Goal: Transaction & Acquisition: Purchase product/service

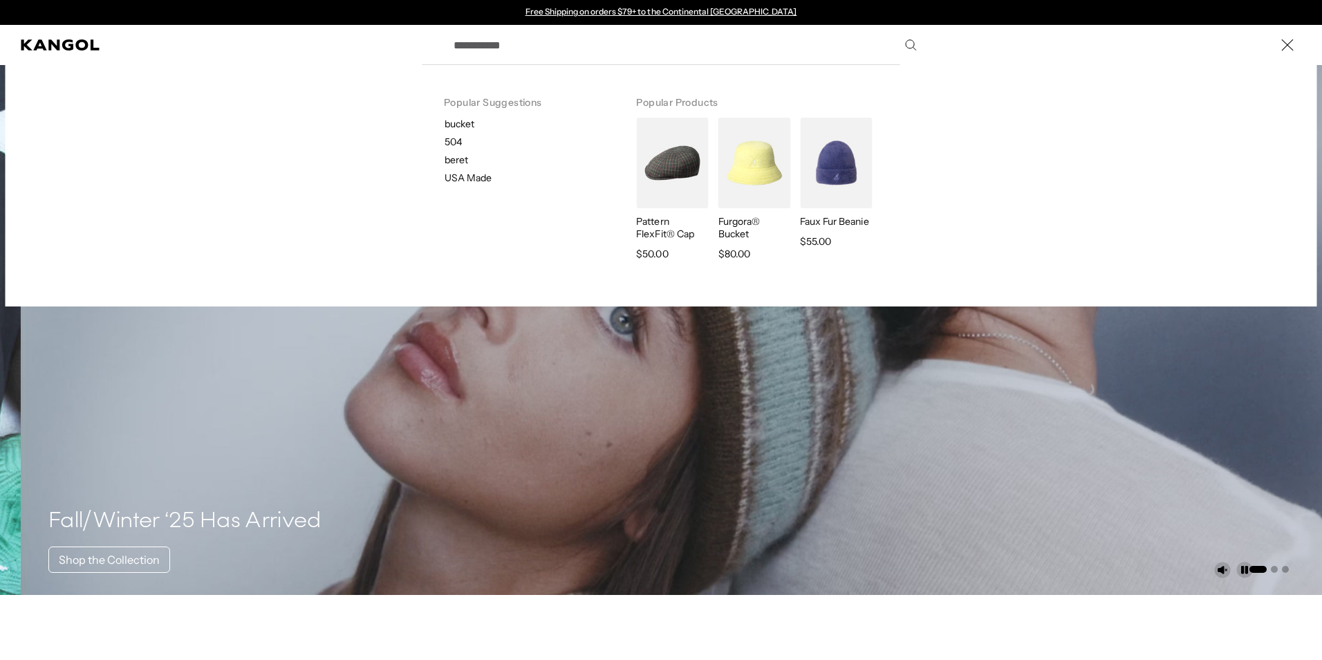
scroll to position [0, 285]
click at [731, 46] on input "Search here" at bounding box center [684, 45] width 478 height 35
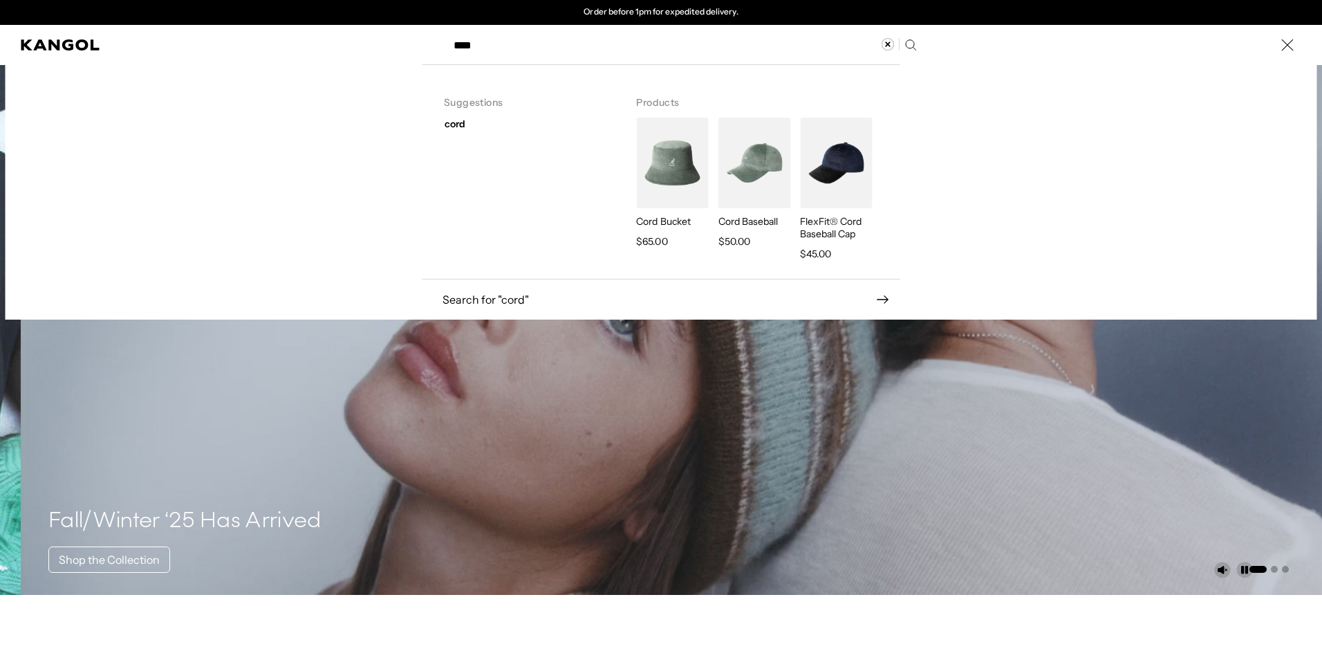
type input "****"
click at [879, 297] on icon "Search here" at bounding box center [882, 299] width 12 height 12
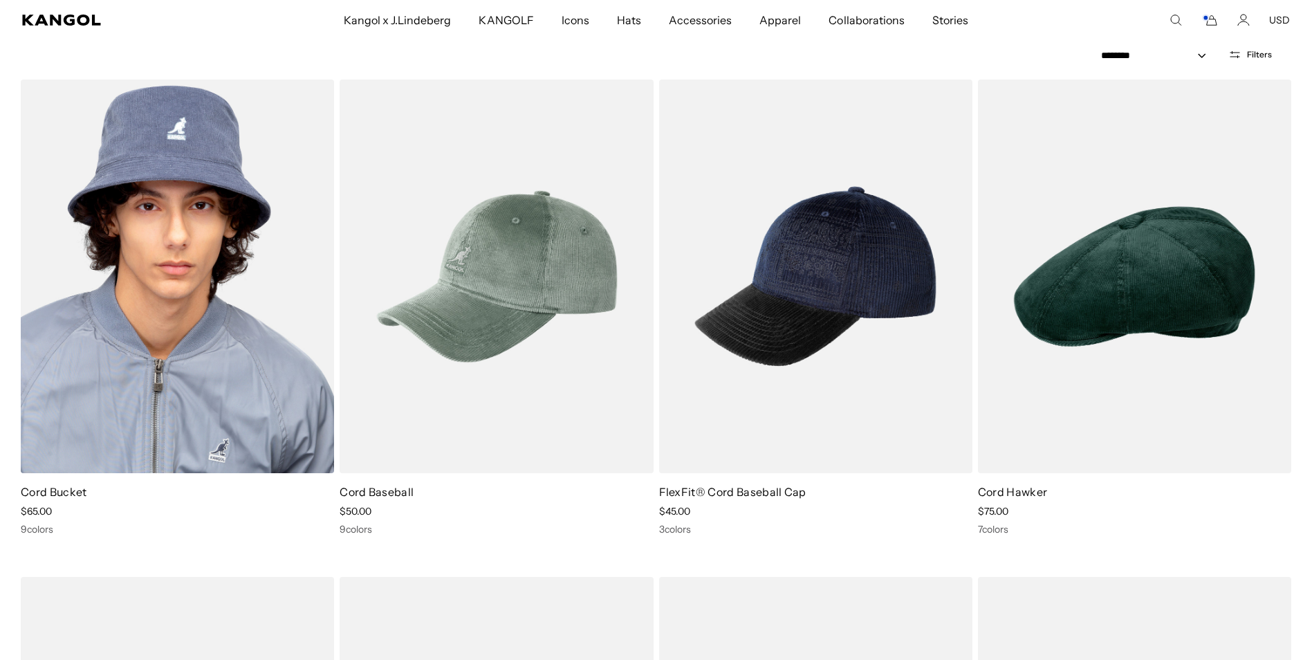
click at [275, 366] on img at bounding box center [177, 276] width 313 height 393
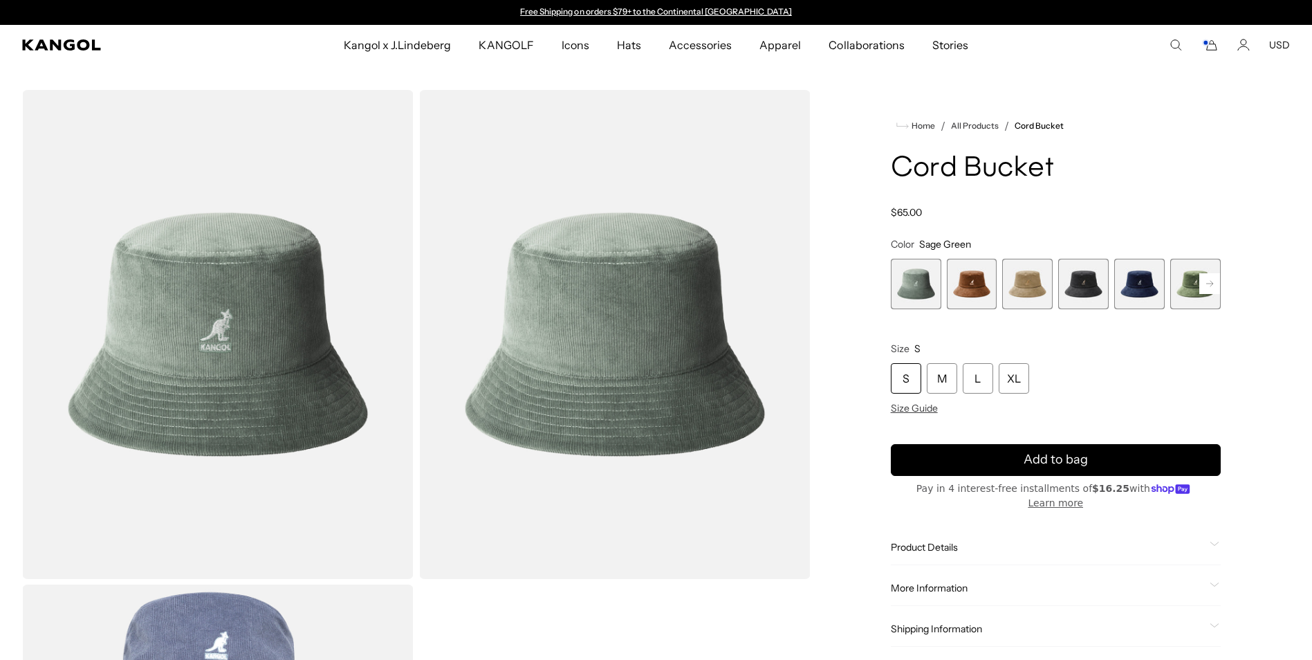
drag, startPoint x: 0, startPoint y: 0, endPoint x: 980, endPoint y: 283, distance: 1019.7
click at [976, 280] on span "2 of 9" at bounding box center [972, 284] width 50 height 50
click at [1028, 290] on span "3 of 9" at bounding box center [1027, 284] width 50 height 50
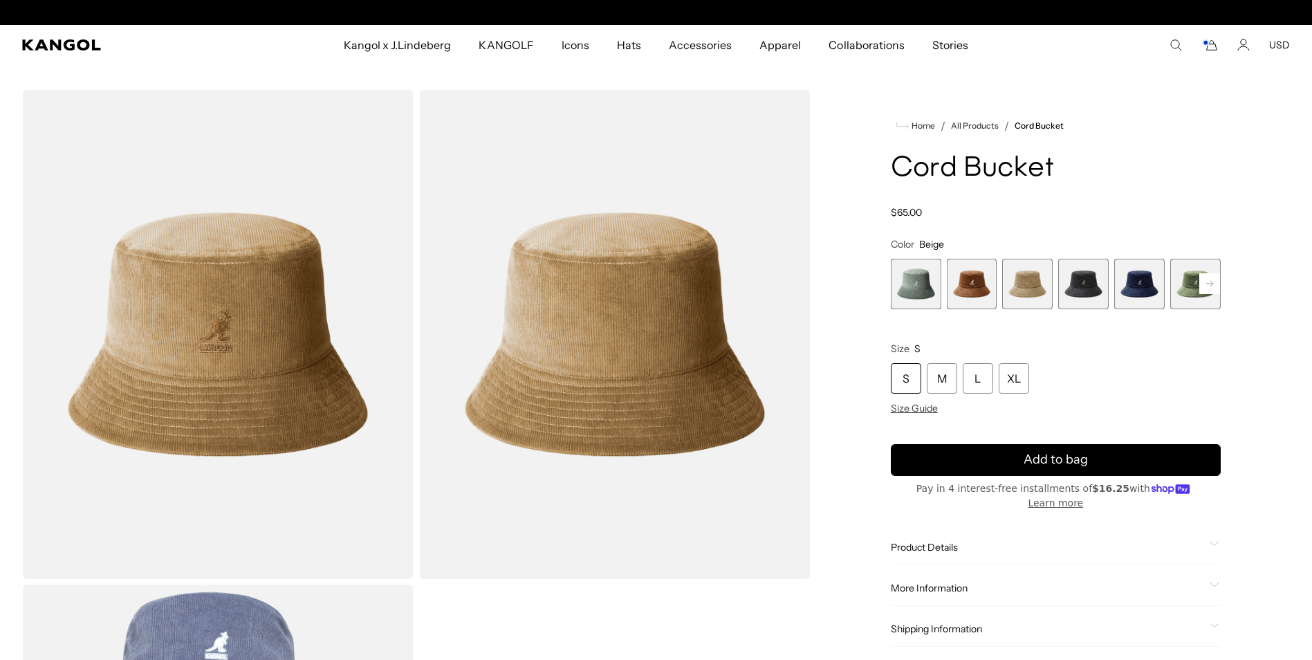
scroll to position [0, 285]
click at [1092, 292] on span "4 of 9" at bounding box center [1083, 284] width 50 height 50
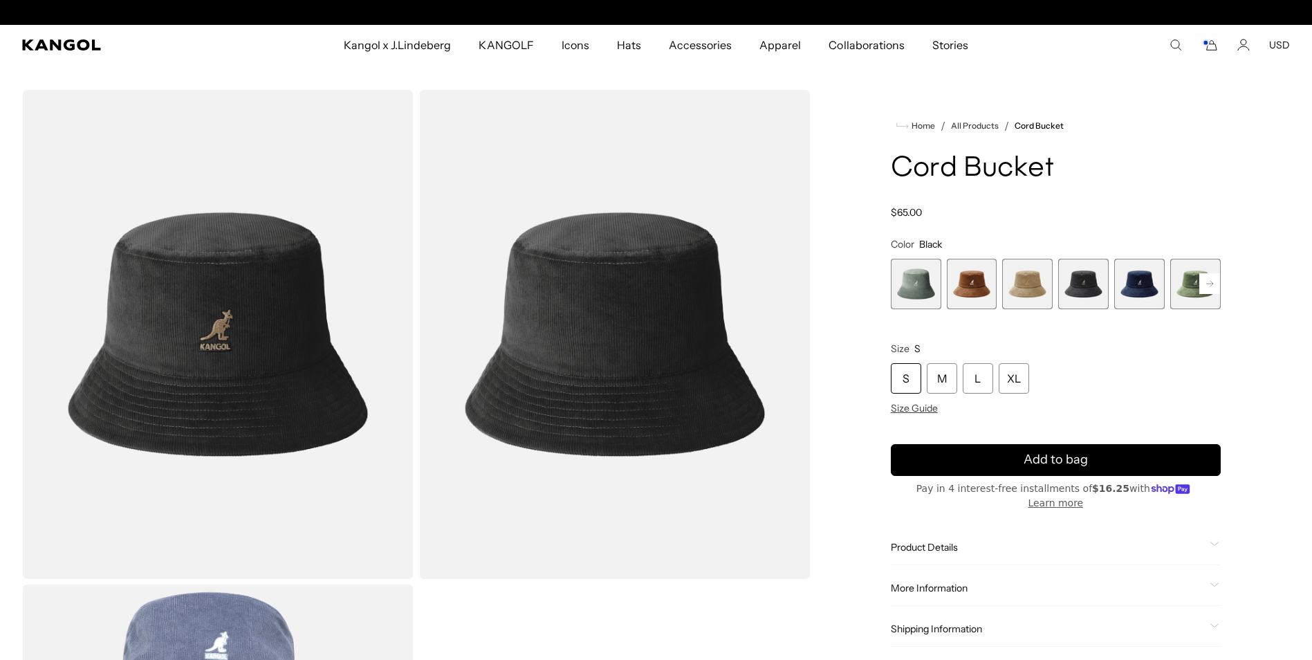
click at [1211, 288] on rect at bounding box center [1209, 283] width 21 height 21
